Goal: Task Accomplishment & Management: Manage account settings

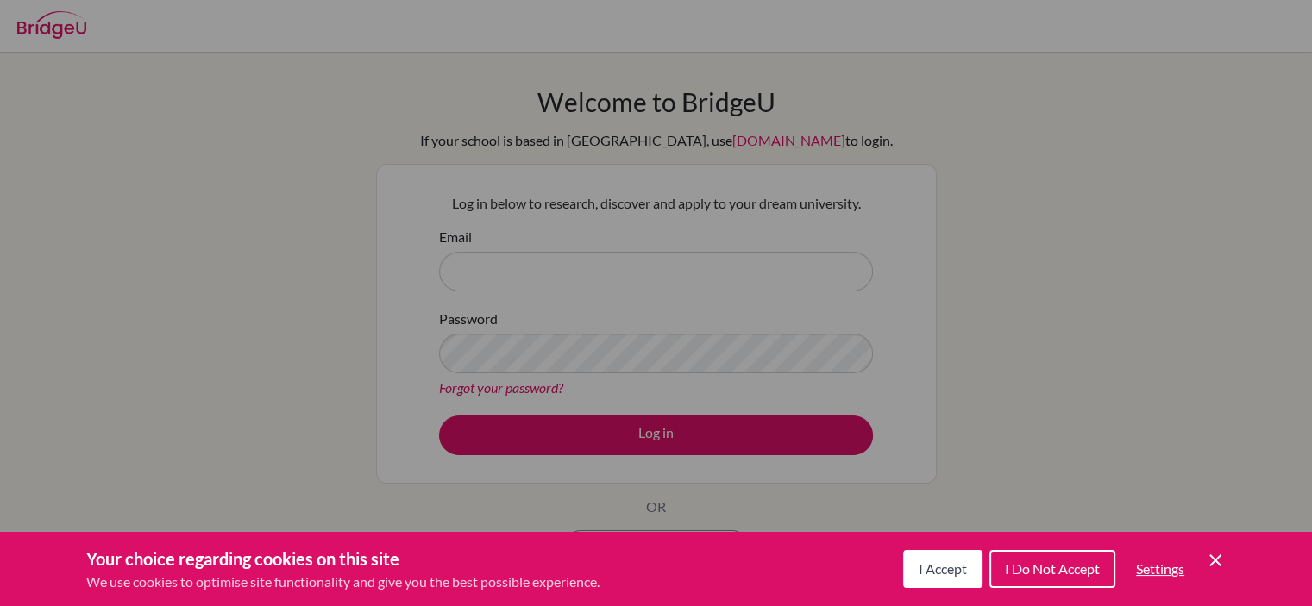
click at [1204, 555] on div "I Accept I Do Not Accept Settings Cookie Control Close Icon" at bounding box center [1064, 569] width 323 height 45
click at [1207, 559] on icon "Cookie Control Close Icon" at bounding box center [1215, 560] width 21 height 21
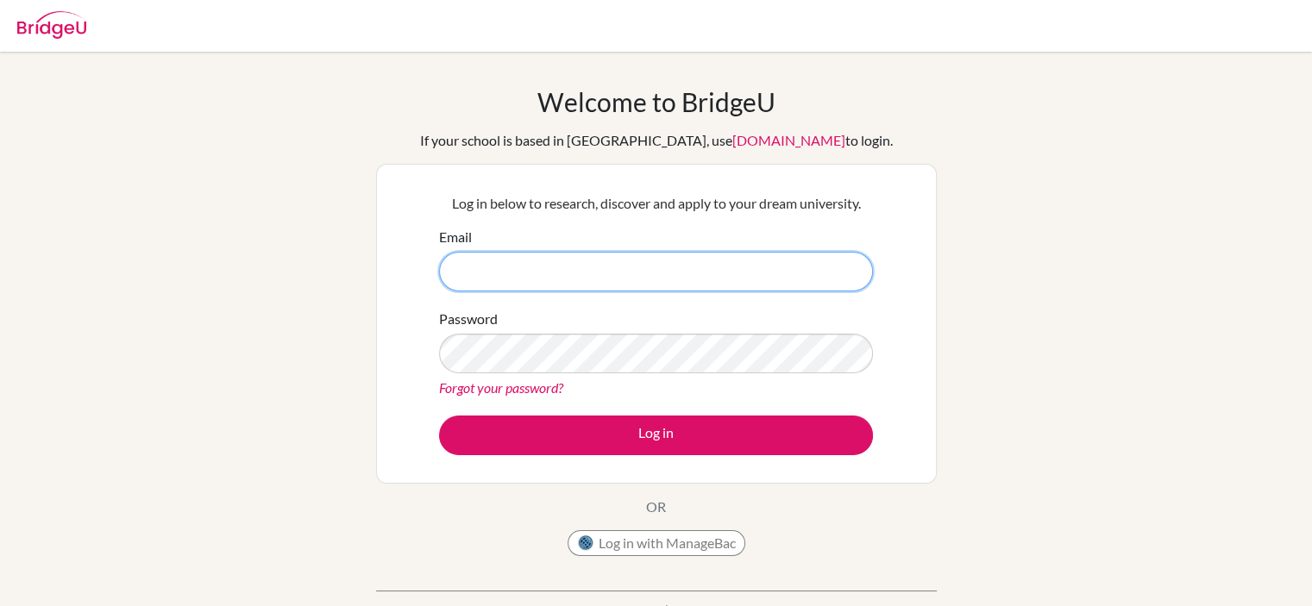
click at [611, 289] on input "Email" at bounding box center [656, 272] width 434 height 40
type input "[EMAIL_ADDRESS][DOMAIN_NAME]"
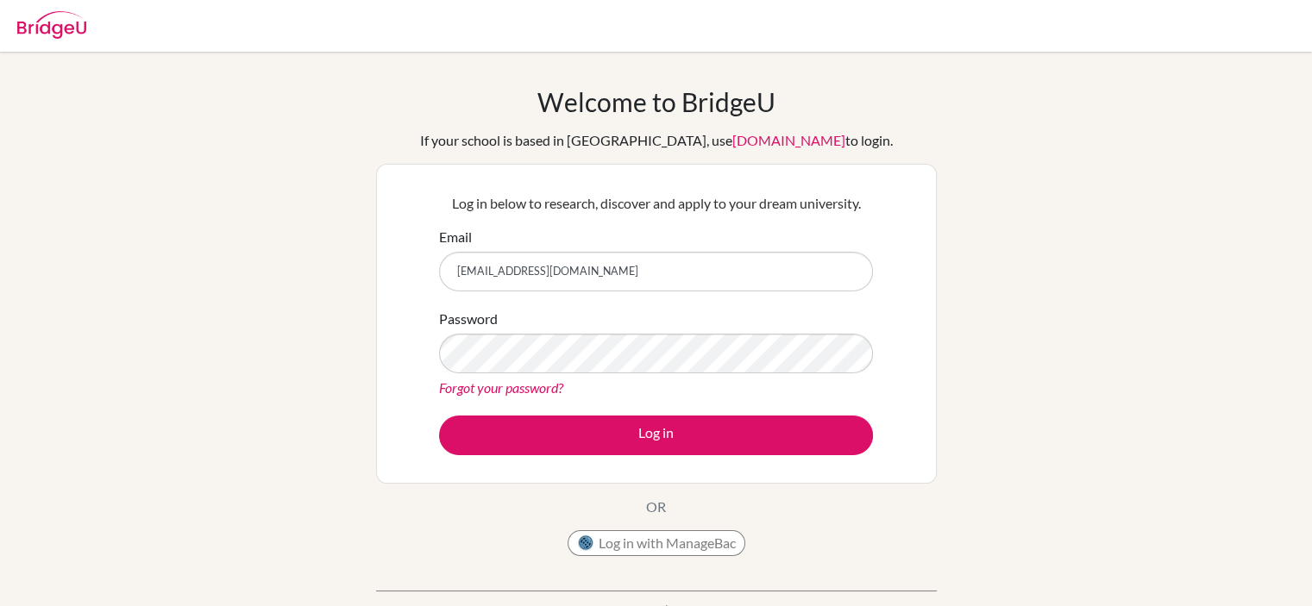
click at [598, 386] on div "Forgot your password?" at bounding box center [656, 388] width 434 height 21
click at [574, 380] on div "Forgot your password?" at bounding box center [656, 388] width 434 height 21
click at [500, 382] on link "Forgot your password?" at bounding box center [501, 387] width 124 height 16
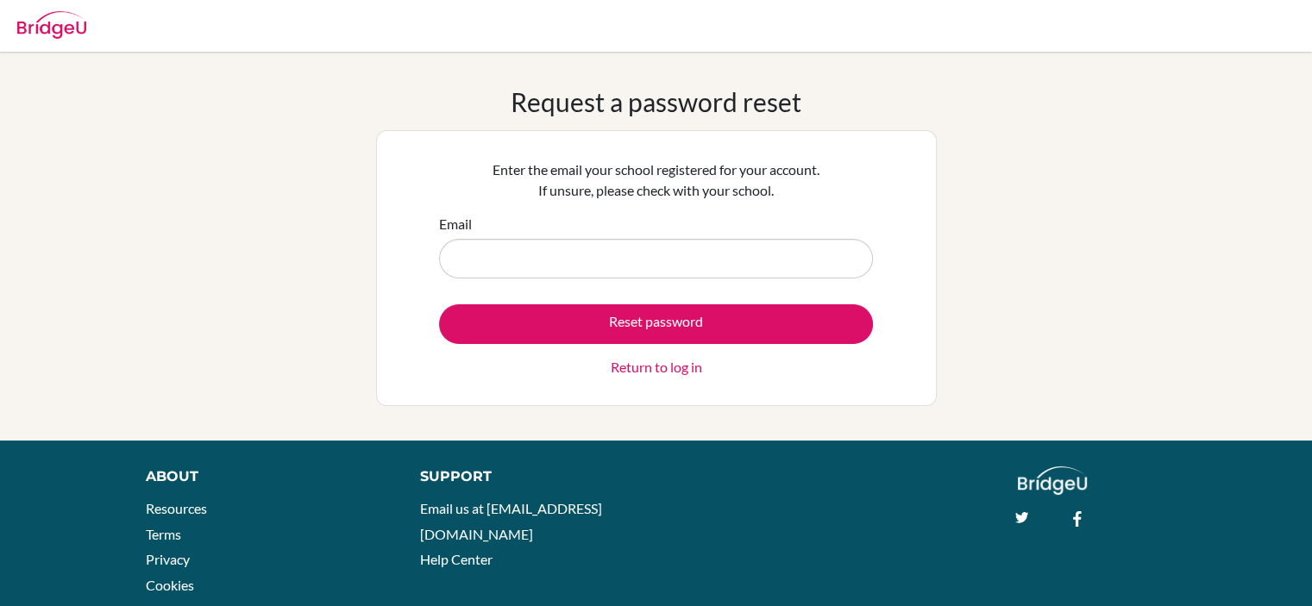
click at [697, 236] on div "Email" at bounding box center [656, 246] width 434 height 65
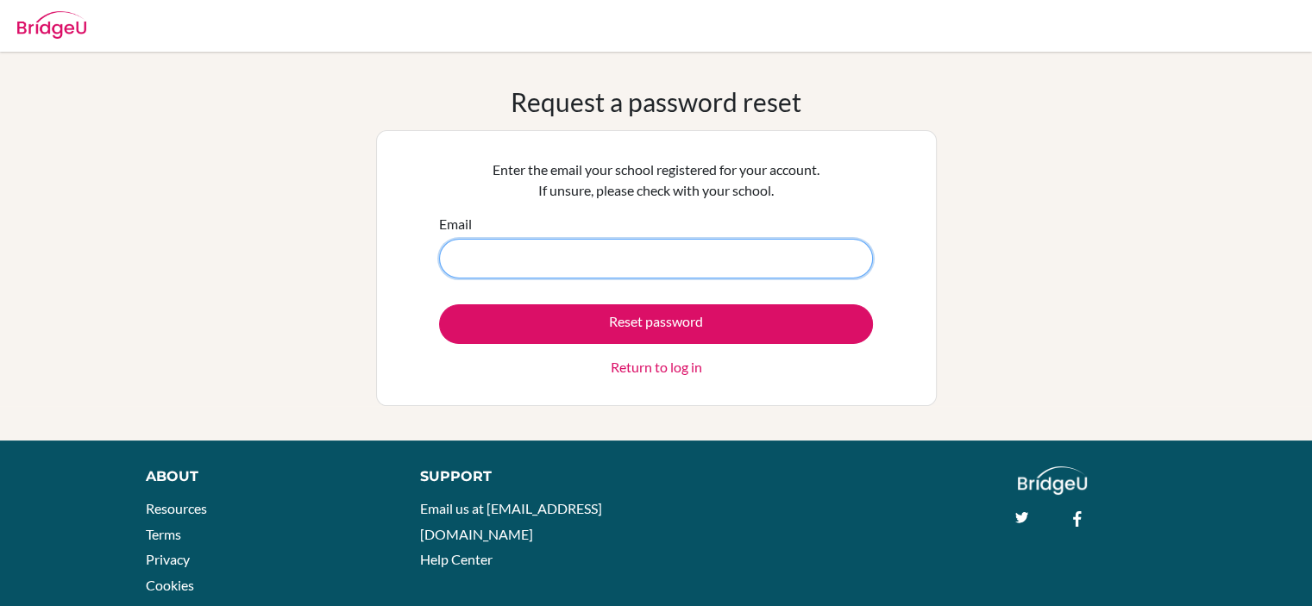
click at [558, 267] on input "Email" at bounding box center [656, 259] width 434 height 40
type input "[EMAIL_ADDRESS][DOMAIN_NAME]"
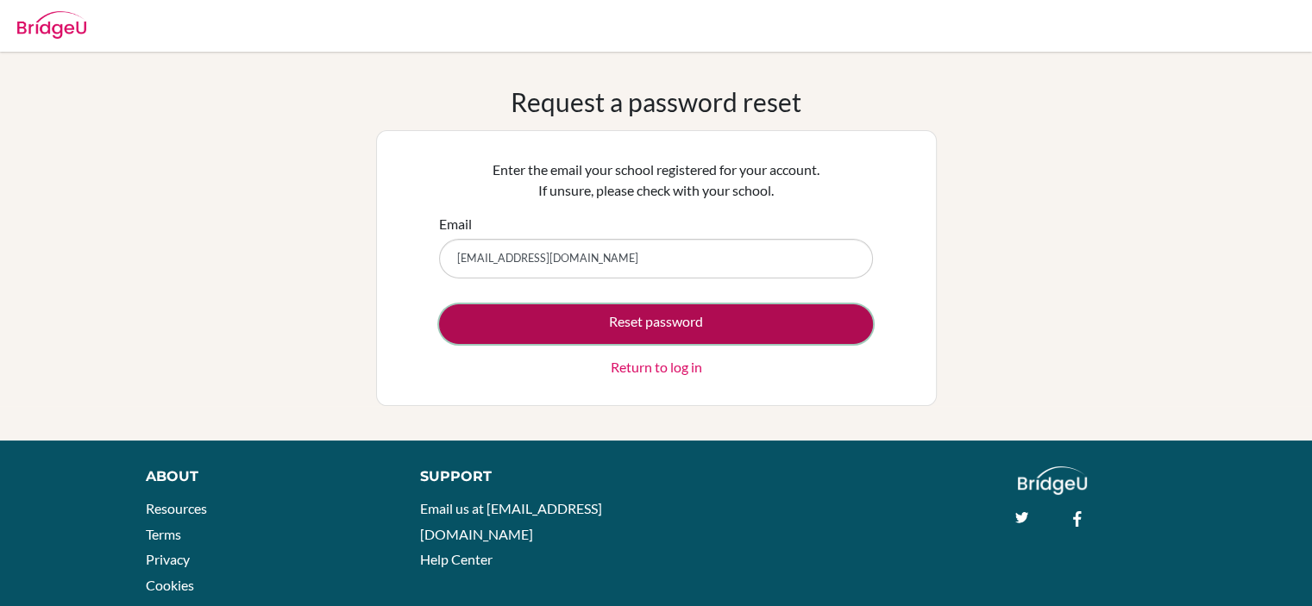
click at [621, 338] on button "Reset password" at bounding box center [656, 324] width 434 height 40
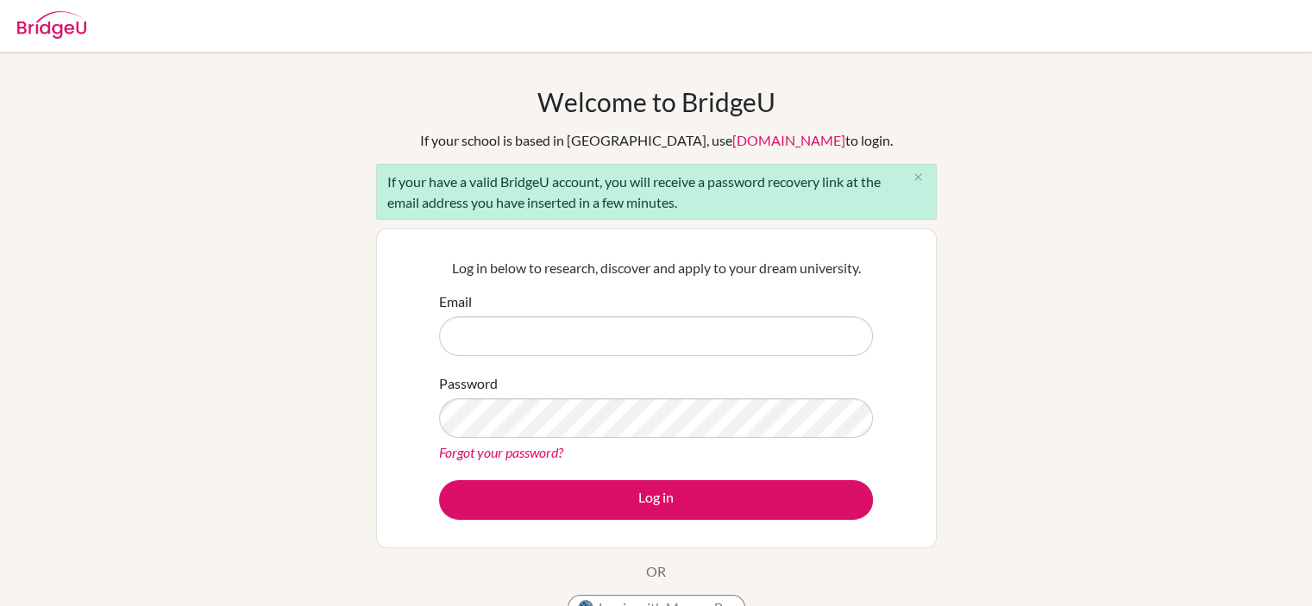
click at [636, 358] on form "Email Password Forgot your password? Log in" at bounding box center [656, 405] width 434 height 229
click at [636, 340] on input "Email" at bounding box center [656, 336] width 434 height 40
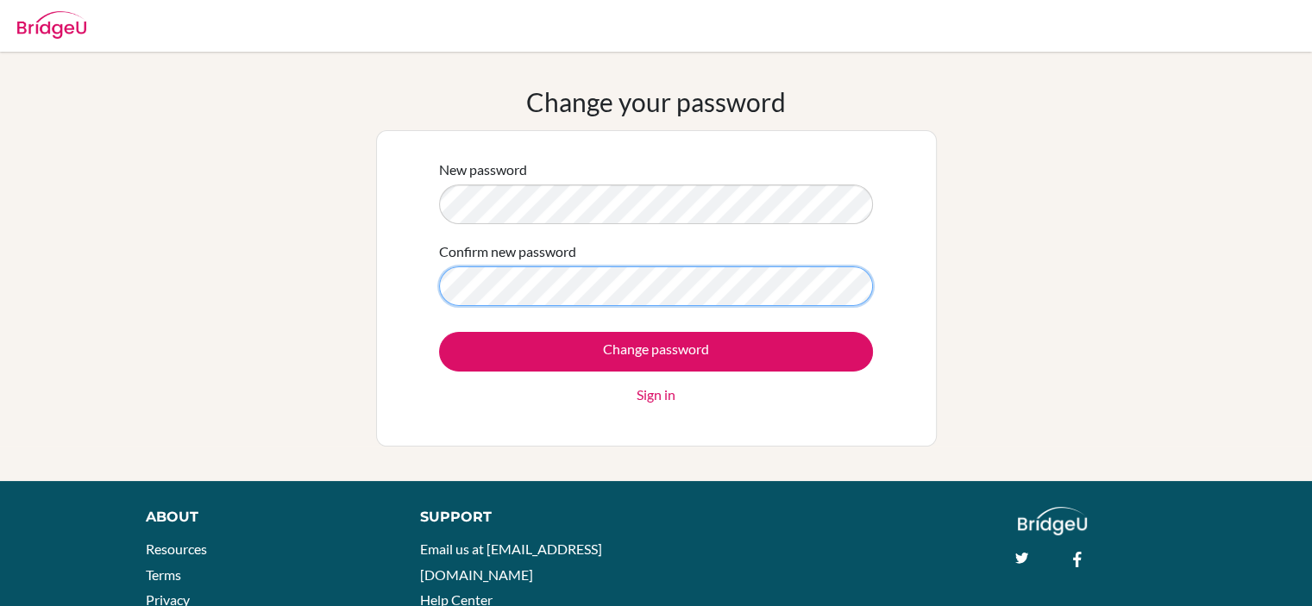
click at [439, 332] on input "Change password" at bounding box center [656, 352] width 434 height 40
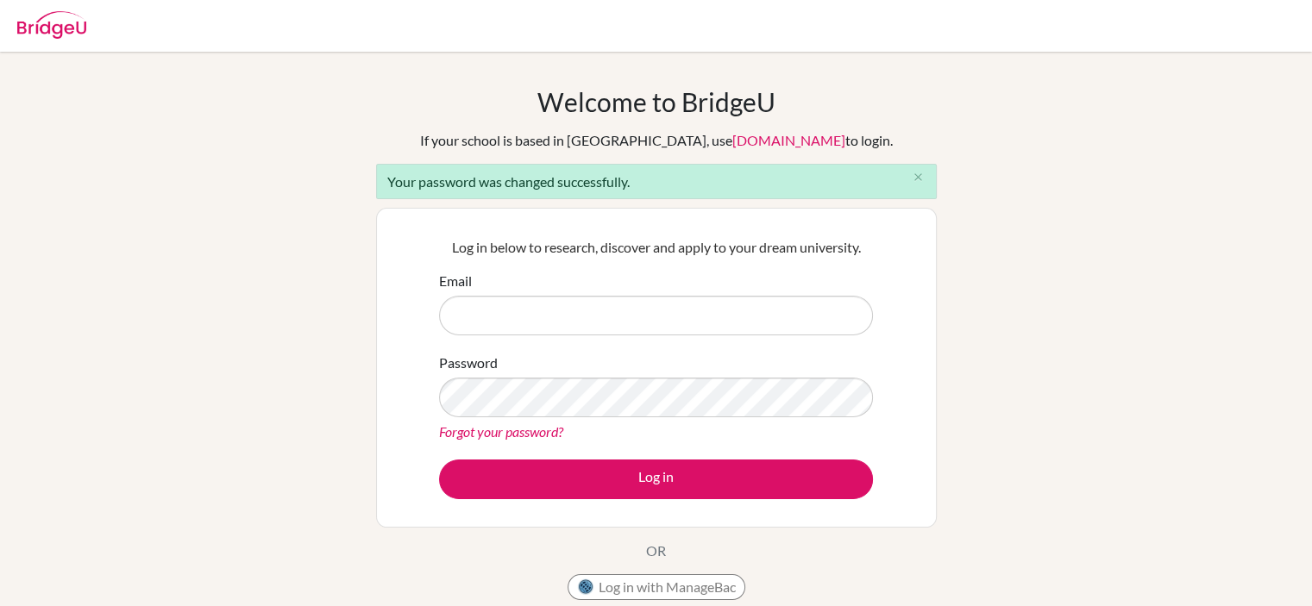
click at [605, 306] on input "Email" at bounding box center [656, 316] width 434 height 40
type input "[EMAIL_ADDRESS][DOMAIN_NAME]"
click at [610, 417] on div "Password Forgot your password?" at bounding box center [656, 398] width 434 height 90
click at [641, 460] on button "Log in" at bounding box center [656, 480] width 434 height 40
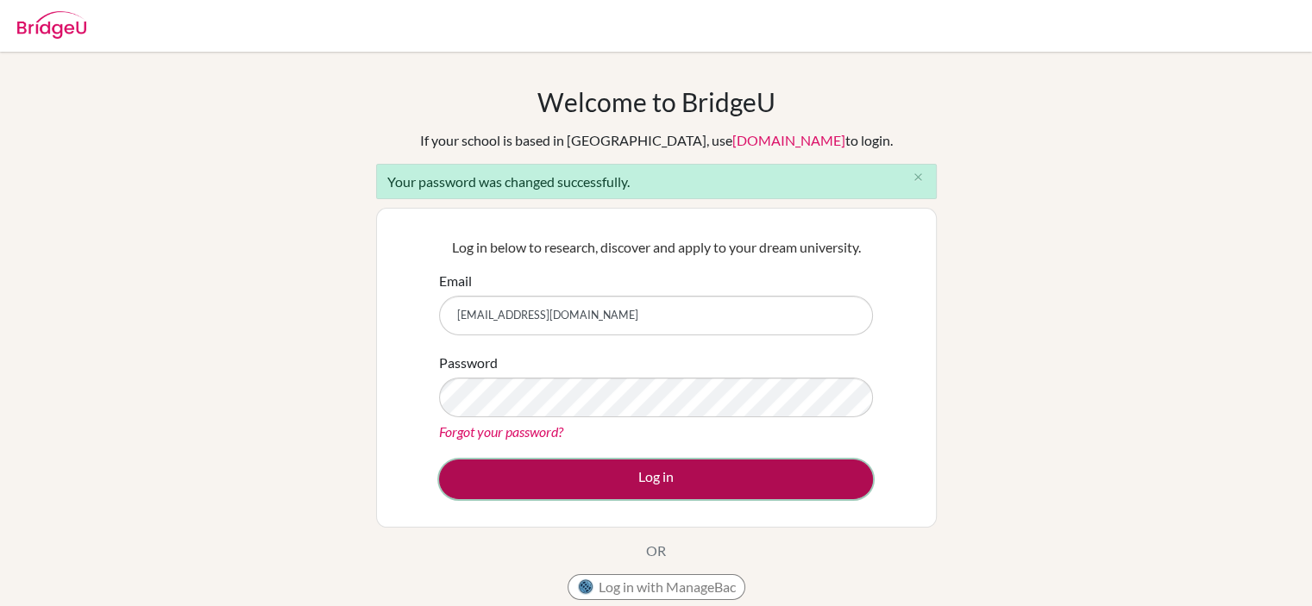
click at [654, 479] on button "Log in" at bounding box center [656, 480] width 434 height 40
